Goal: Information Seeking & Learning: Learn about a topic

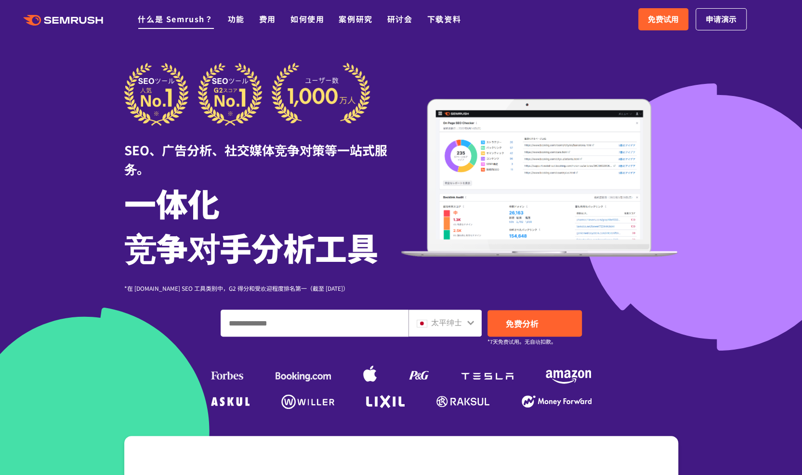
click at [189, 18] on font "什么是 Semrush？" at bounding box center [175, 19] width 75 height 12
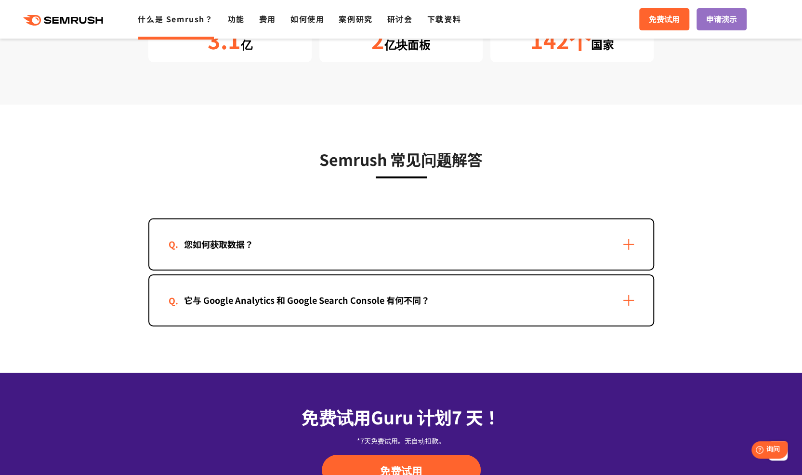
scroll to position [1868, 0]
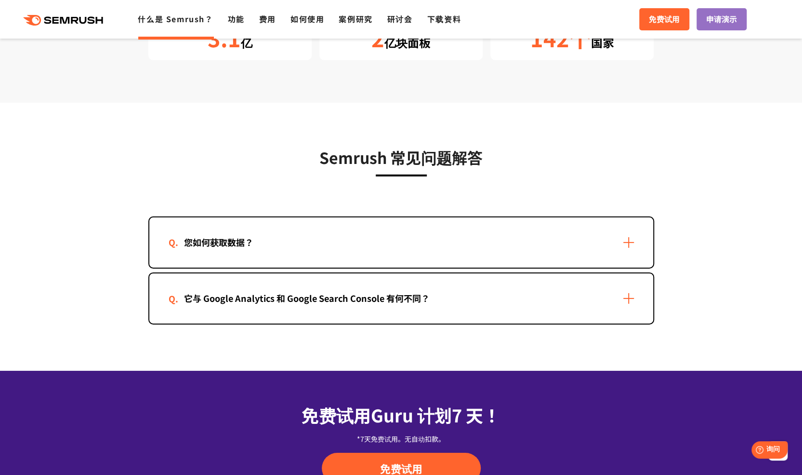
click at [216, 236] on font "您如何获取数据？" at bounding box center [218, 242] width 69 height 13
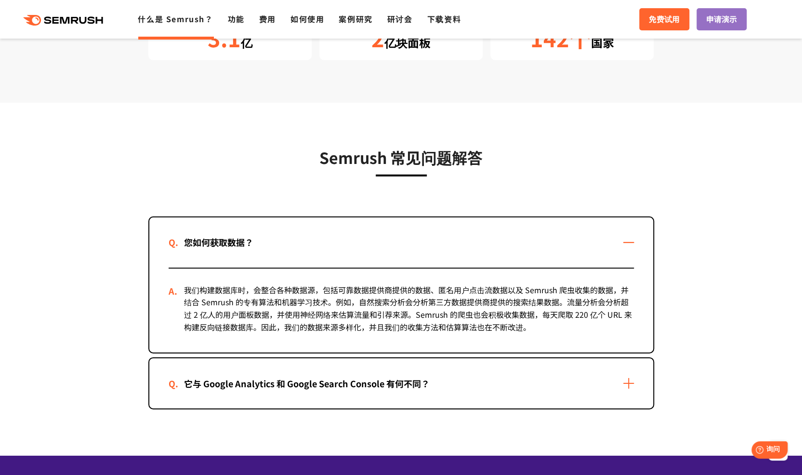
click at [392, 377] on font "它与 Google Analytics 和 Google Search Console 有何不同？" at bounding box center [307, 383] width 246 height 13
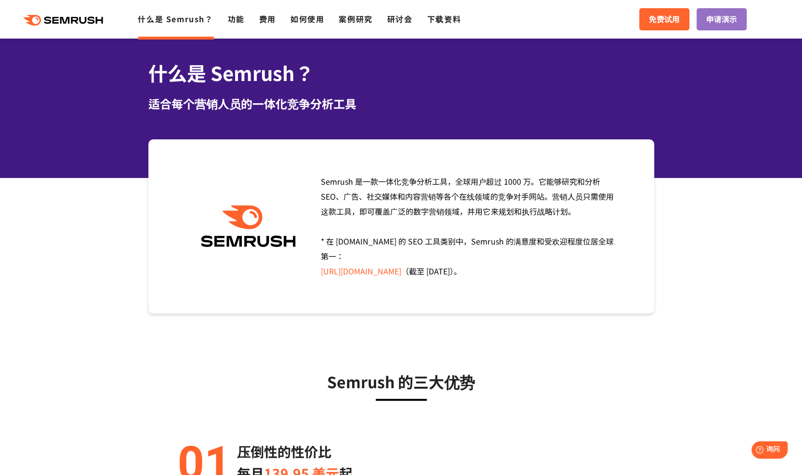
scroll to position [30, 0]
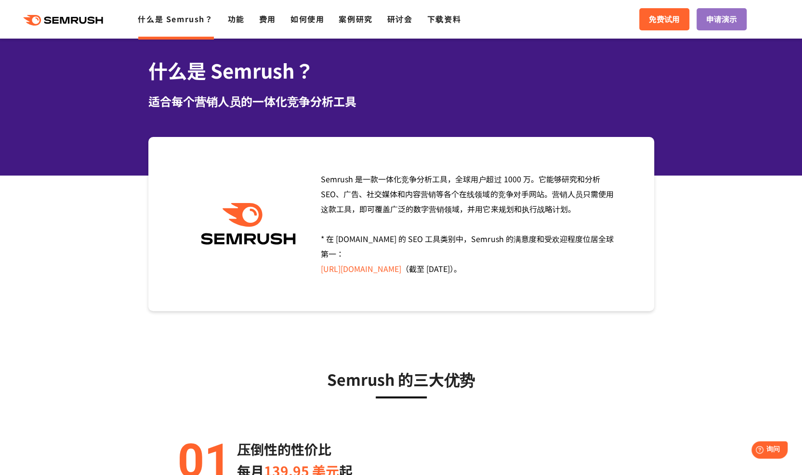
drag, startPoint x: 321, startPoint y: 180, endPoint x: 555, endPoint y: 251, distance: 245.1
click at [555, 251] on div "Semrush 是一款一体化竞争分析工具，全球用户超过 1000 万。它能够研究和分析 SEO、广告、社交媒体和内容营销等各个在线领域的竞争对手网站。营销人员…" at bounding box center [466, 224] width 305 height 105
copy span "Semrush 是一款一体化竞争分析工具，全球用户超过 1000 万。它能够研究和分析 SEO、广告、社交媒体和内容营销等各个在线领域的竞争对手网站。营销人员…"
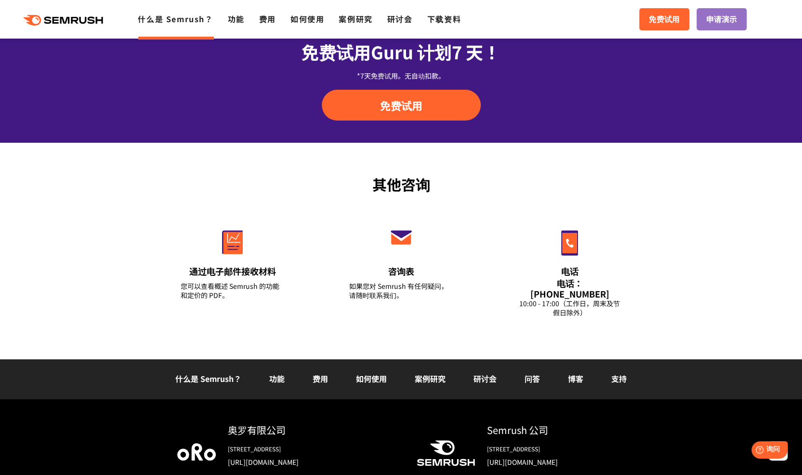
scroll to position [2411, 0]
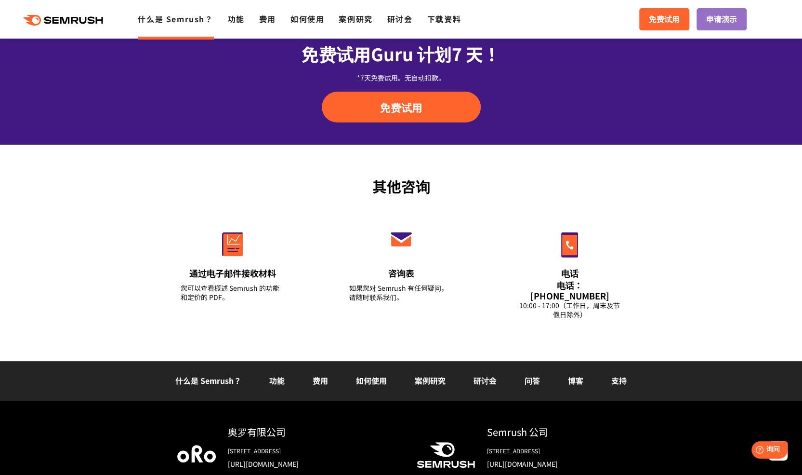
click at [547, 459] on font "[URL][DOMAIN_NAME]" at bounding box center [522, 464] width 71 height 10
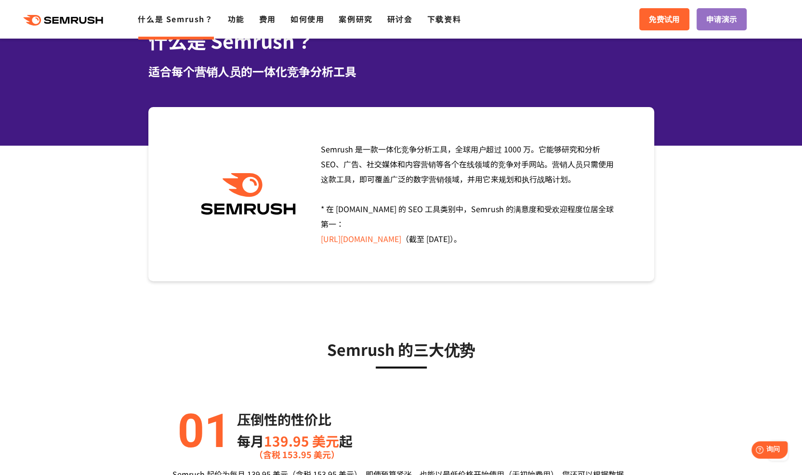
scroll to position [0, 0]
